Goal: Task Accomplishment & Management: Manage account settings

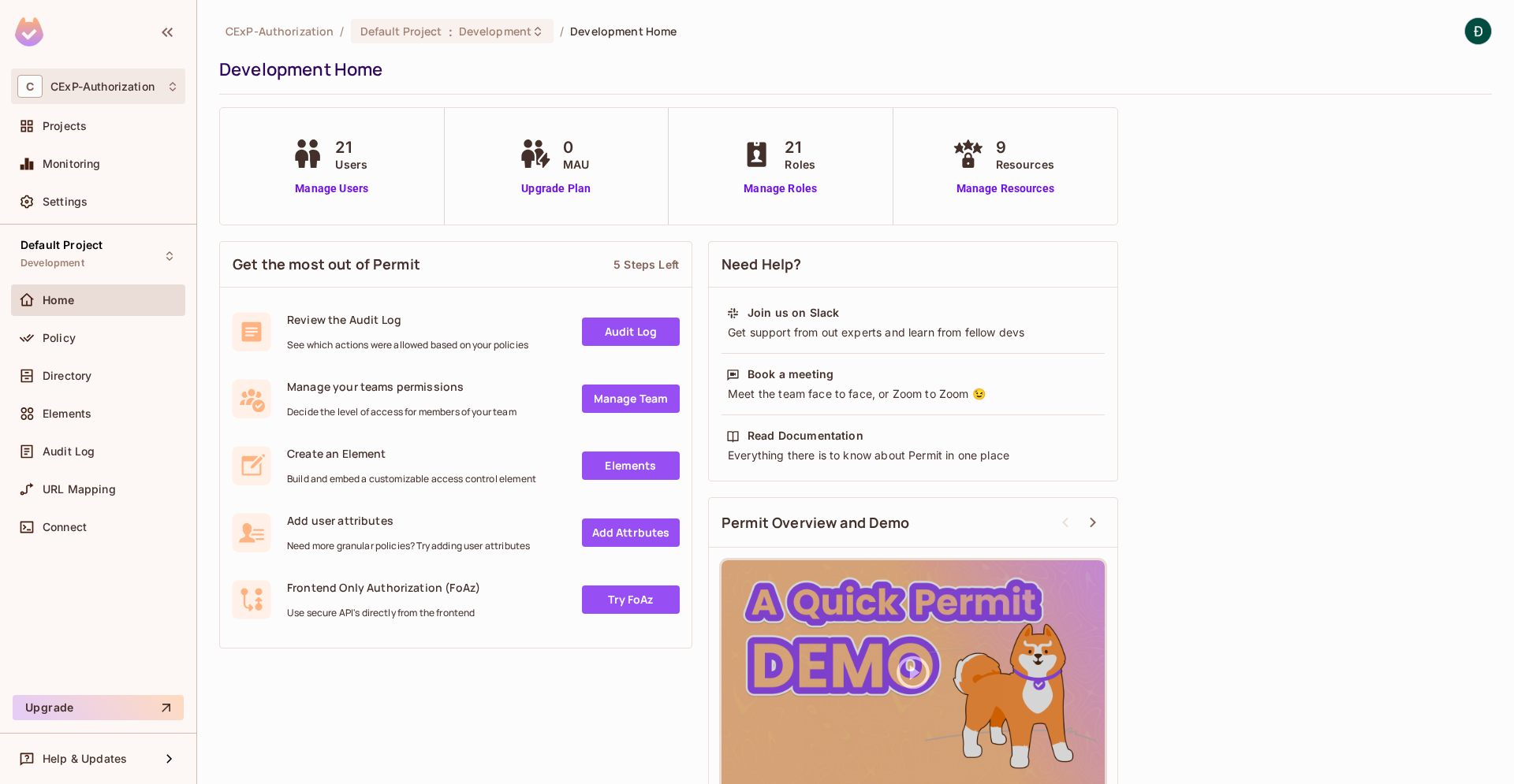
click at [151, 89] on span "CExP-Authorization" at bounding box center [103, 87] width 104 height 13
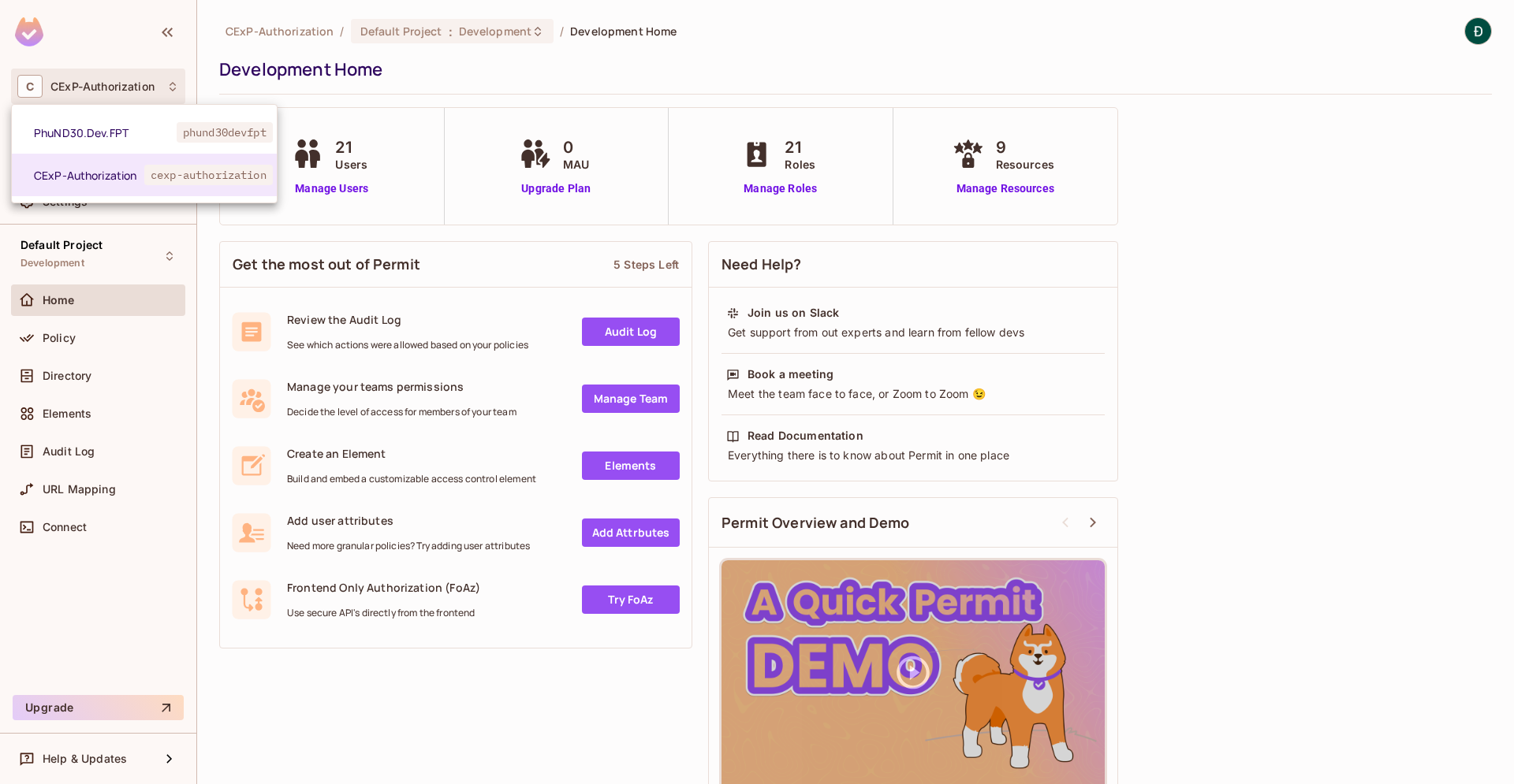
click at [452, 66] on div at bounding box center [757, 392] width 1514 height 784
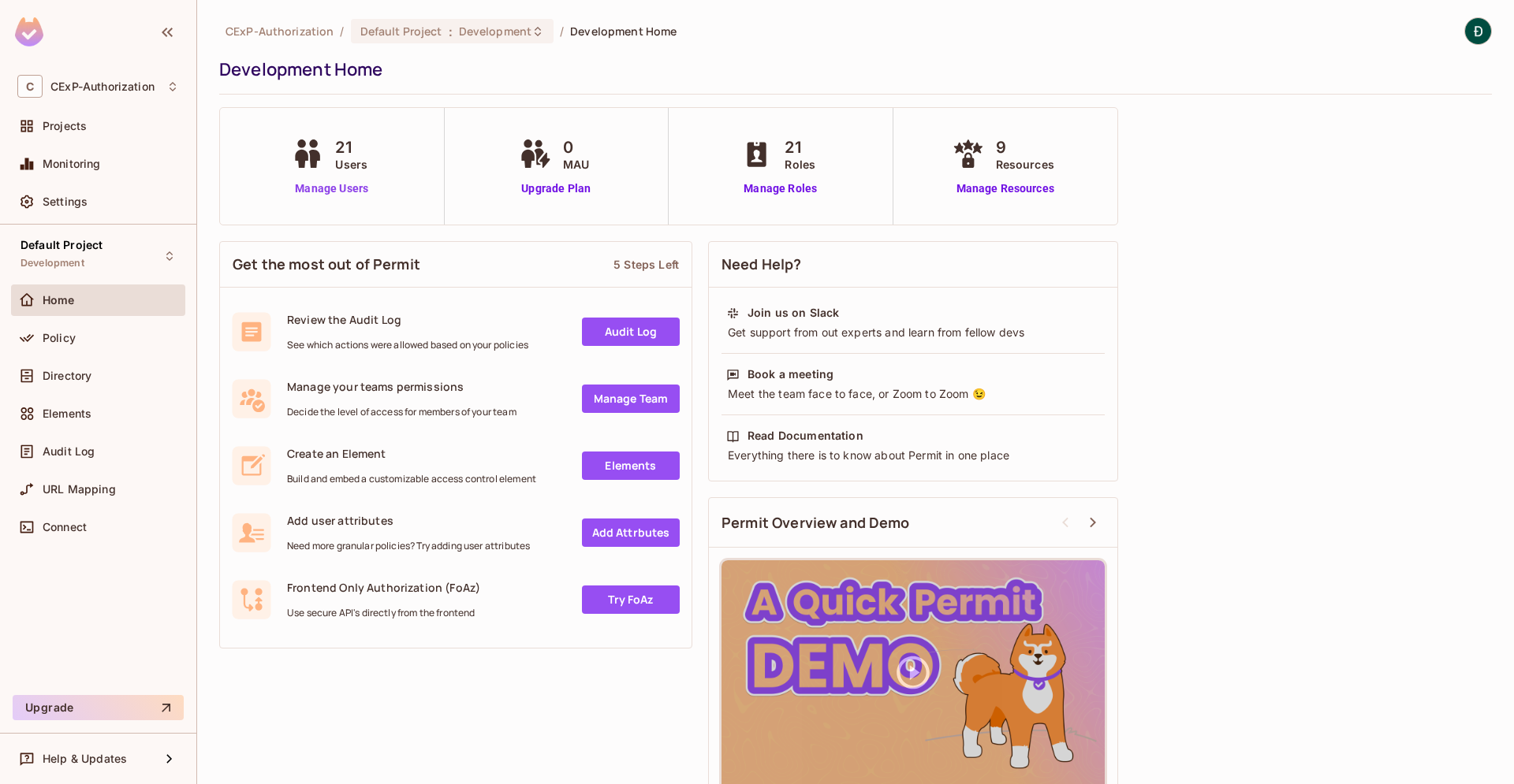
click at [338, 191] on link "Manage Users" at bounding box center [332, 188] width 88 height 17
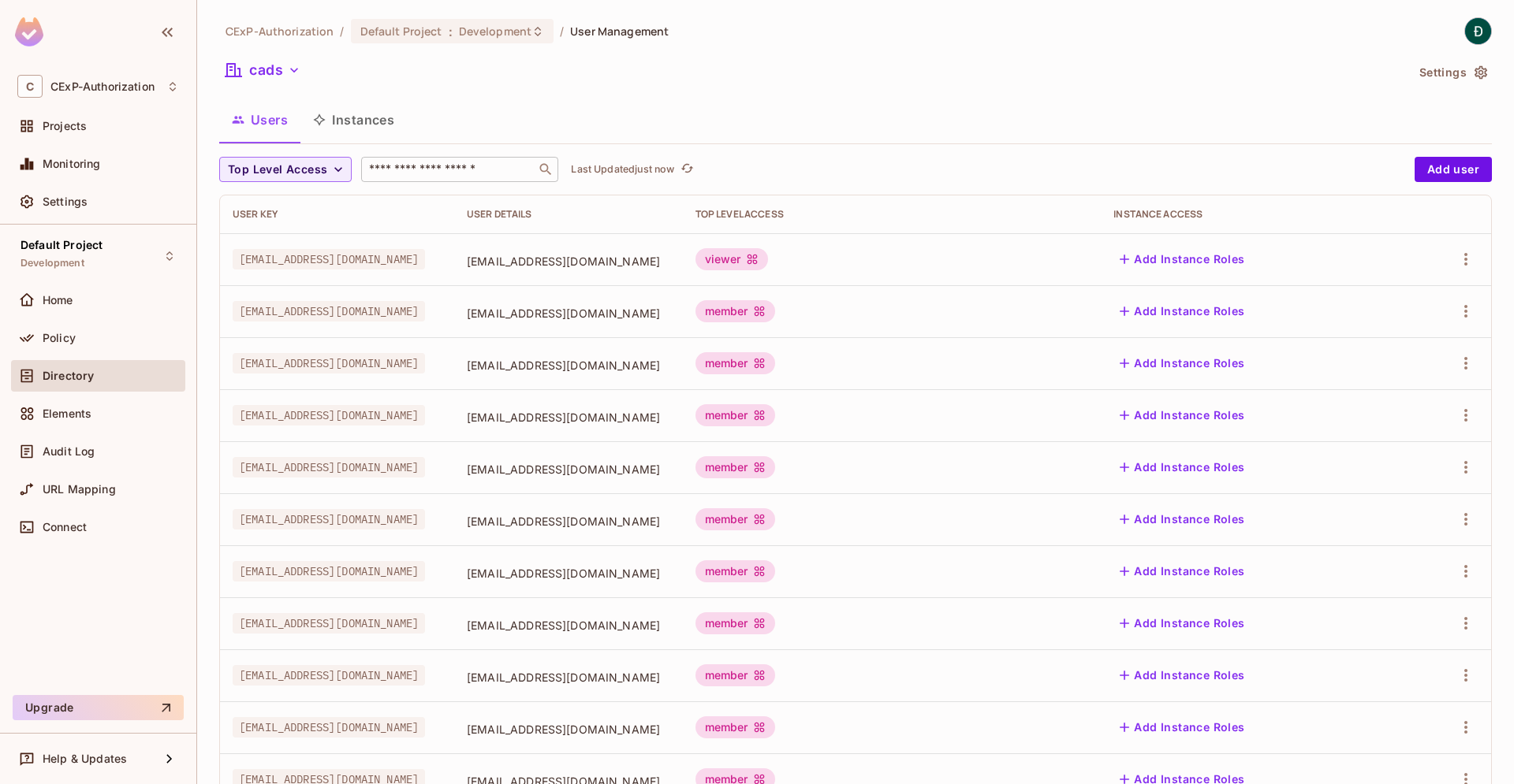
click at [430, 168] on input "text" at bounding box center [449, 169] width 165 height 16
type input "*******"
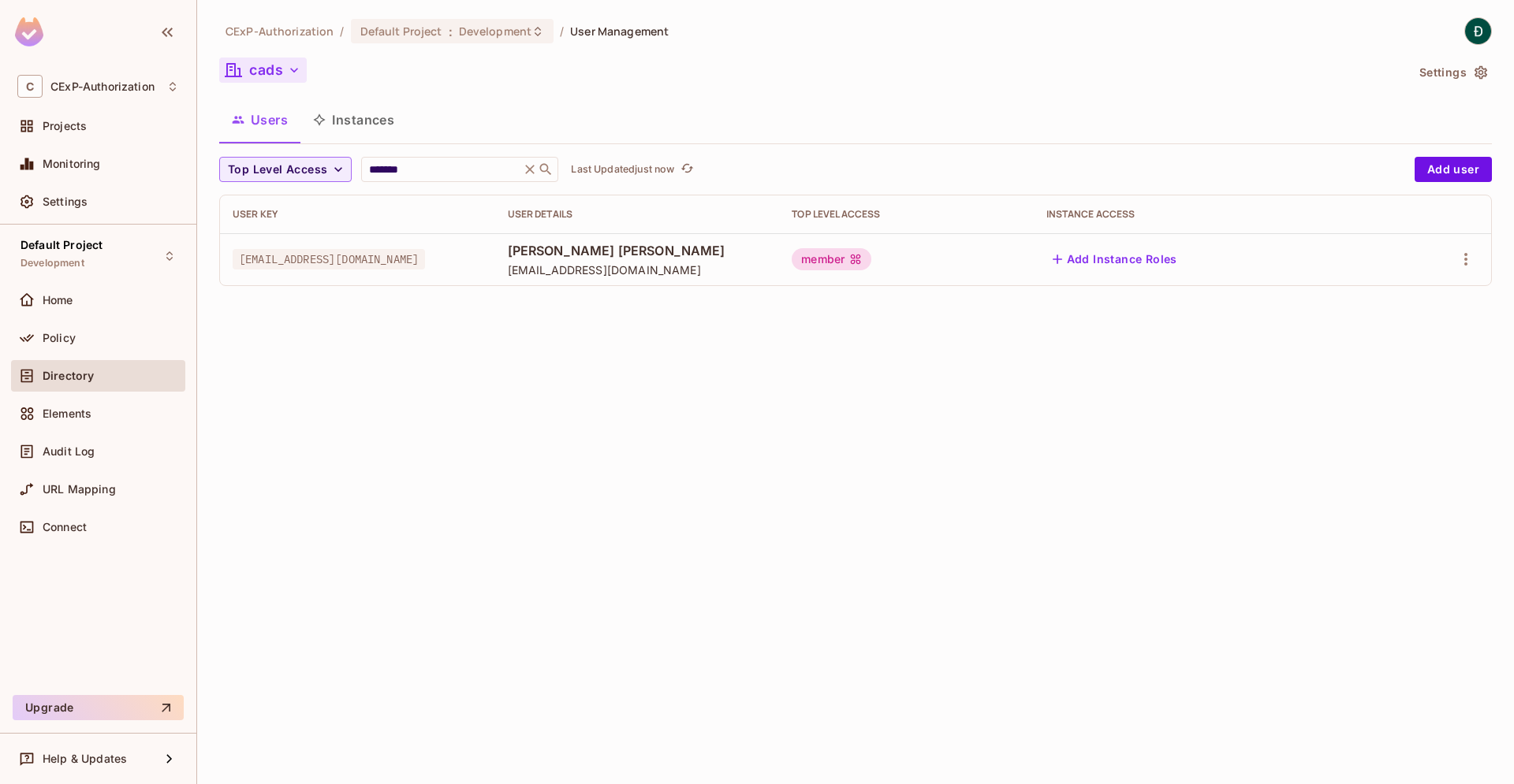
click at [270, 70] on button "cads" at bounding box center [263, 70] width 88 height 25
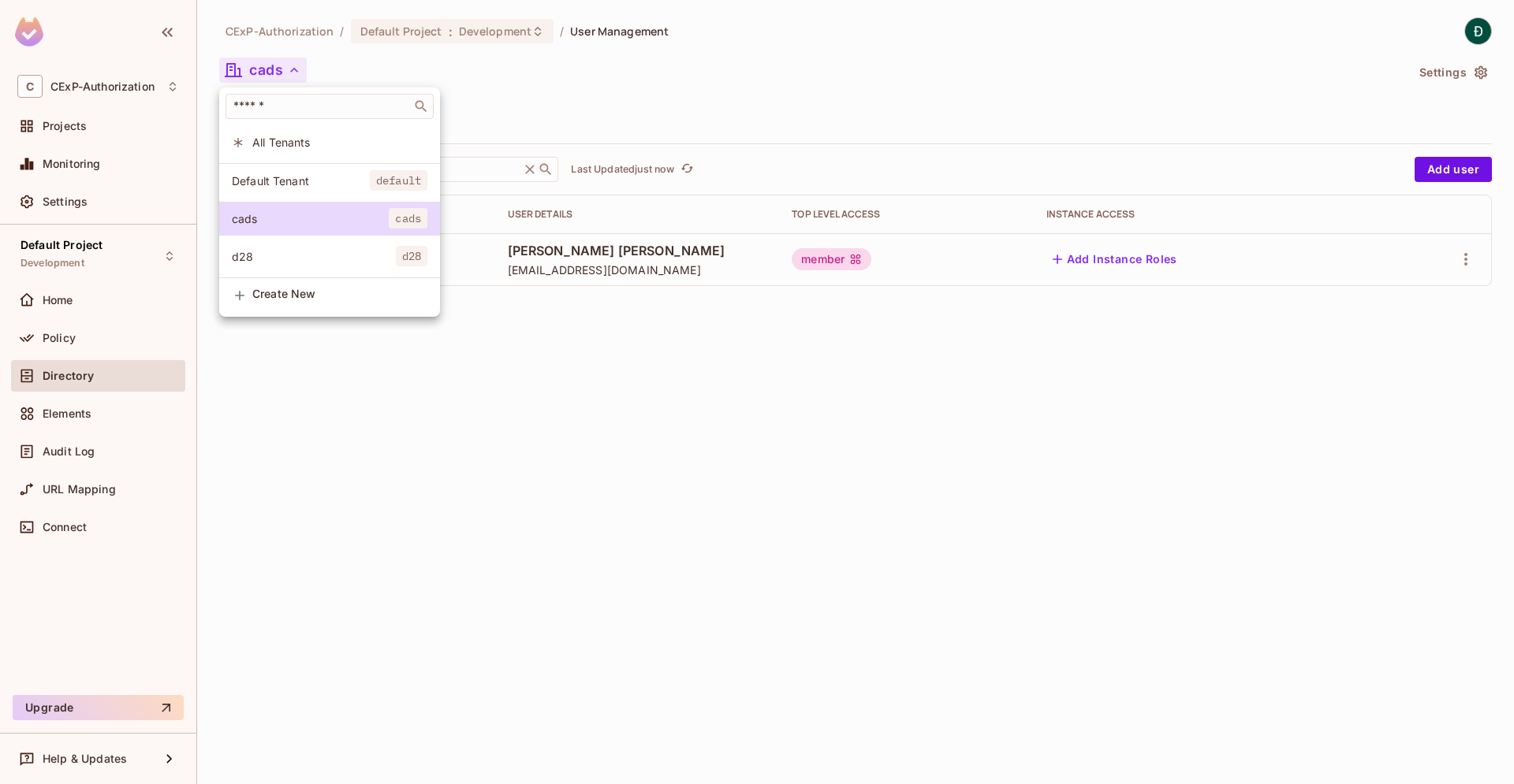
click at [257, 259] on span "d28" at bounding box center [314, 256] width 164 height 15
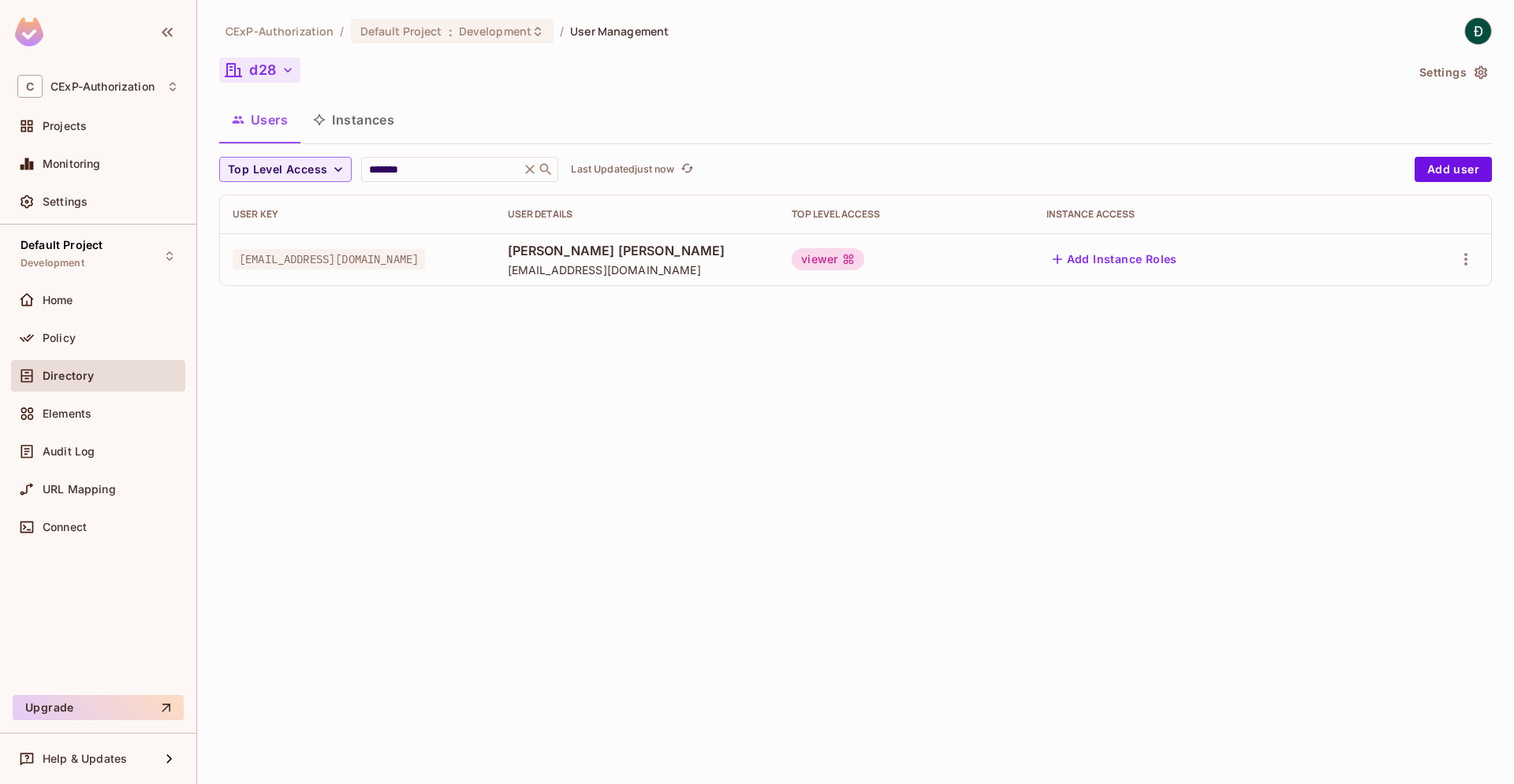
click at [270, 73] on button "d28" at bounding box center [259, 70] width 81 height 25
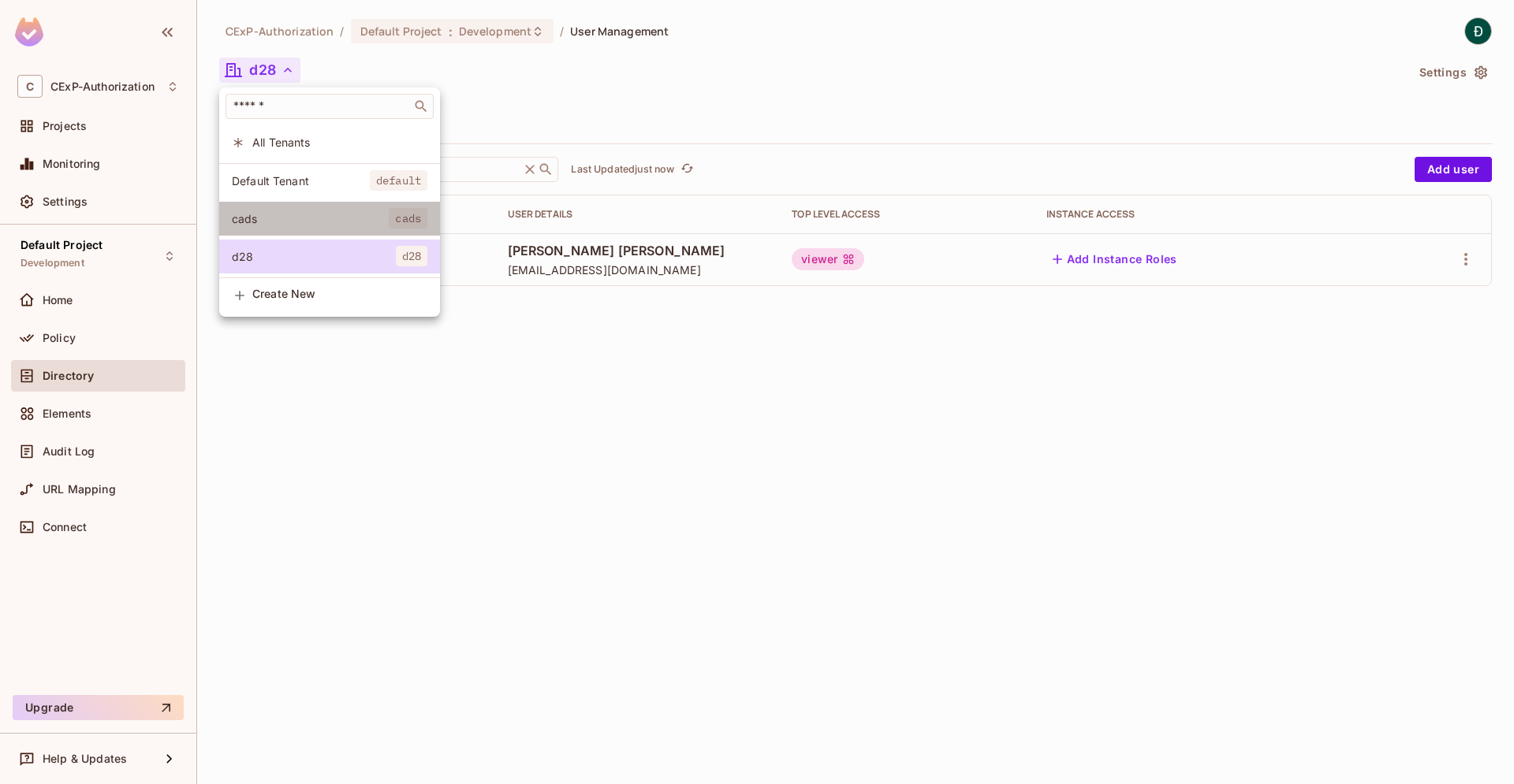
click at [274, 227] on li "cads cads" at bounding box center [330, 219] width 221 height 34
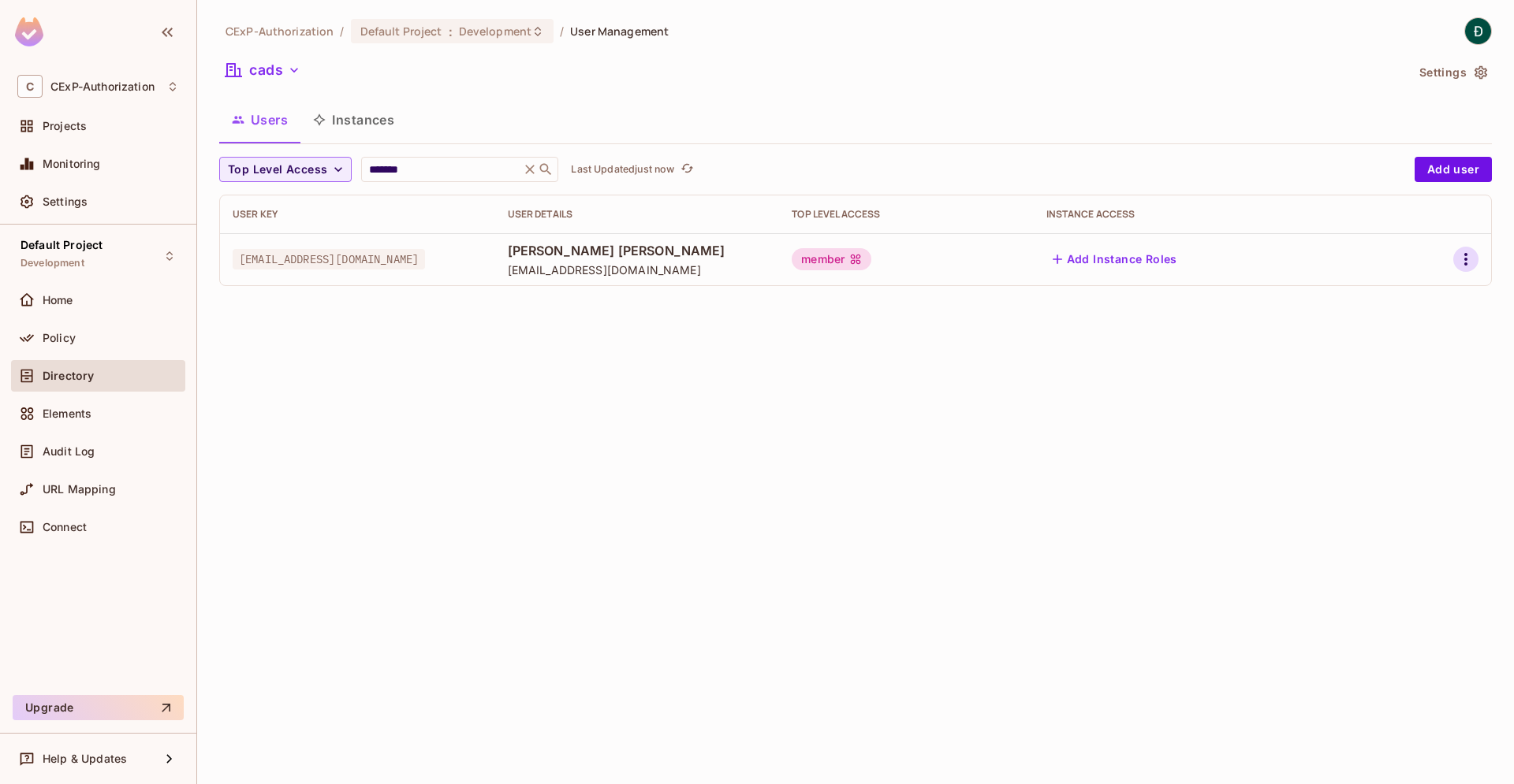
click at [1457, 252] on icon "button" at bounding box center [1465, 259] width 19 height 19
click at [1129, 399] on div at bounding box center [757, 392] width 1514 height 784
click at [1462, 256] on icon "button" at bounding box center [1465, 259] width 19 height 19
click at [1399, 300] on li "Edit" at bounding box center [1397, 295] width 140 height 35
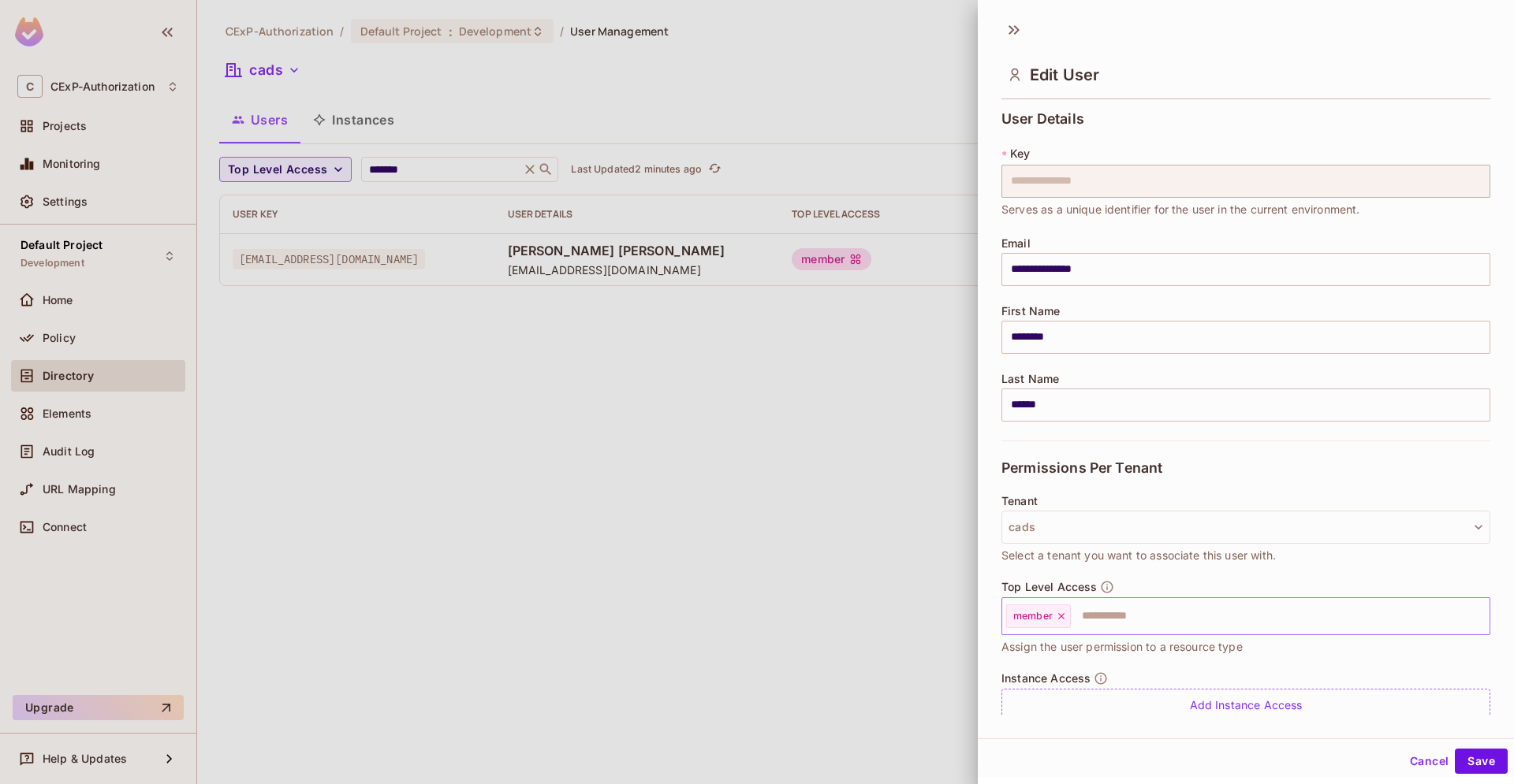
click at [1060, 619] on icon at bounding box center [1060, 616] width 11 height 11
click at [1471, 759] on button "Save" at bounding box center [1481, 761] width 53 height 25
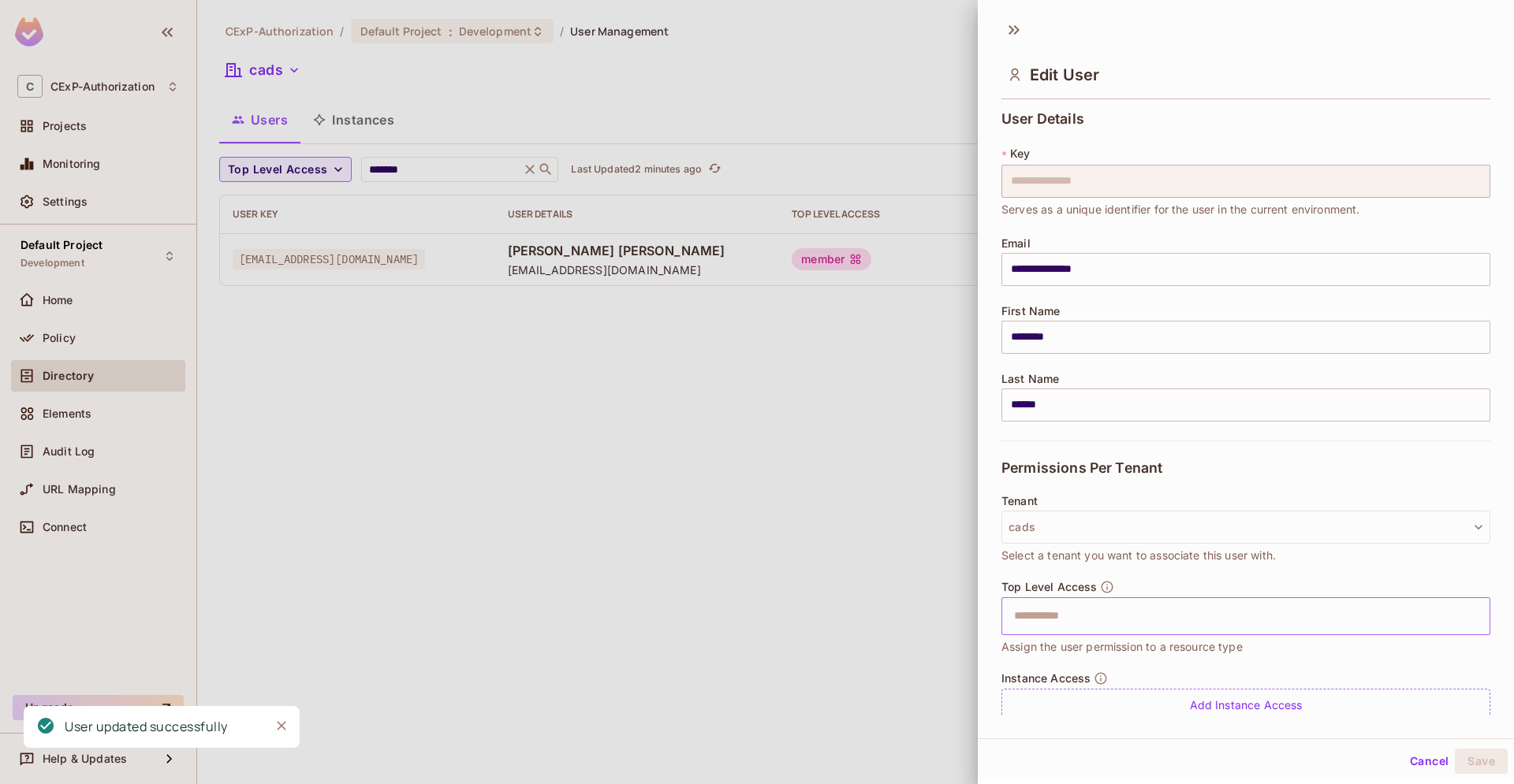
click at [767, 583] on div at bounding box center [757, 392] width 1514 height 784
